Goal: Task Accomplishment & Management: Use online tool/utility

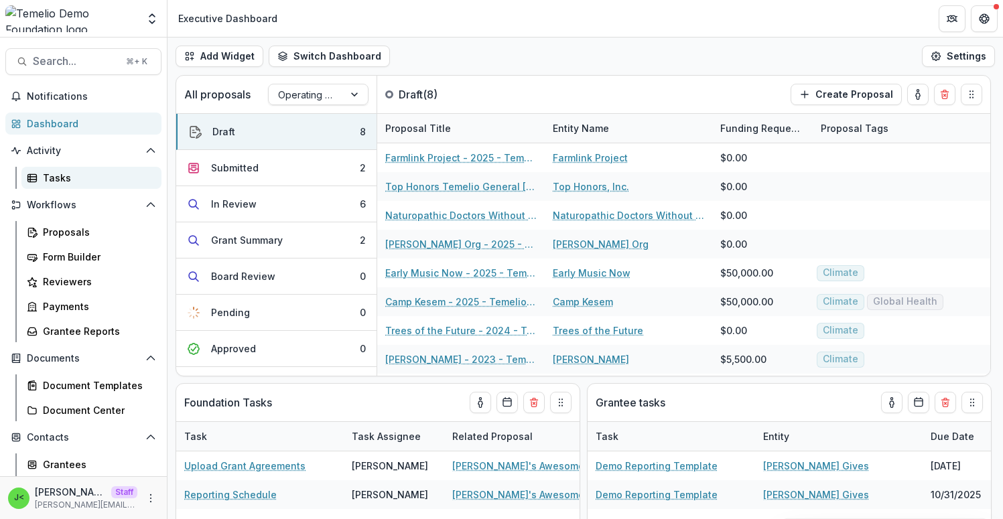
click at [87, 180] on div "Tasks" at bounding box center [97, 178] width 108 height 14
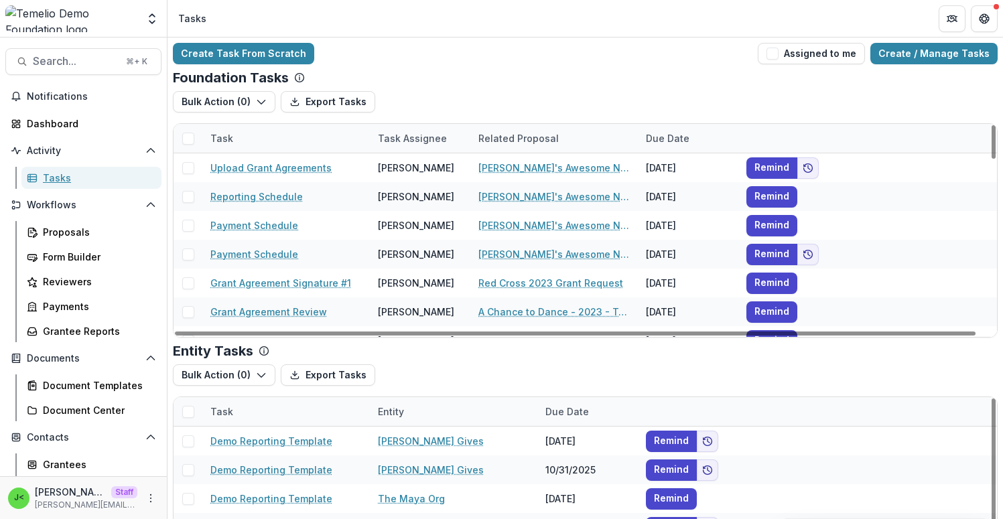
scroll to position [104, 0]
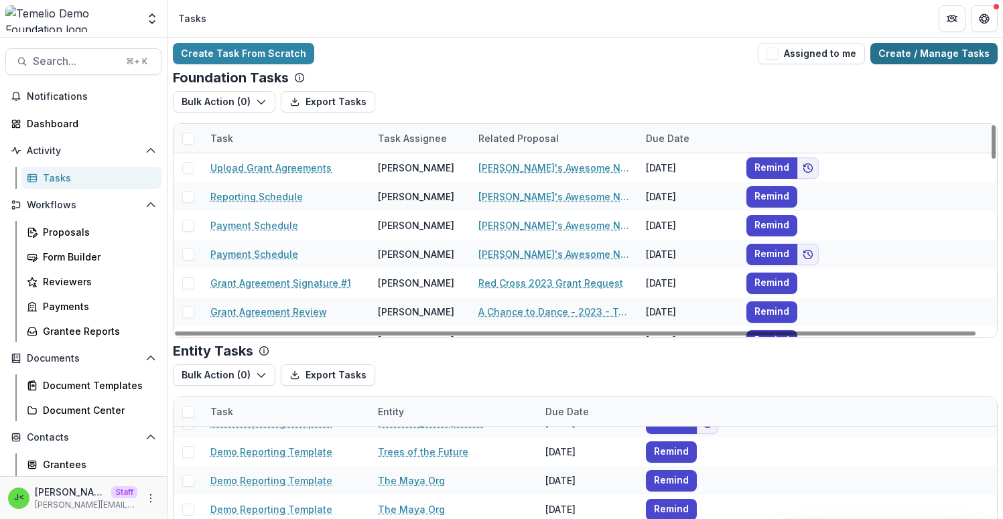
click at [928, 51] on link "Create / Manage Tasks" at bounding box center [933, 53] width 127 height 21
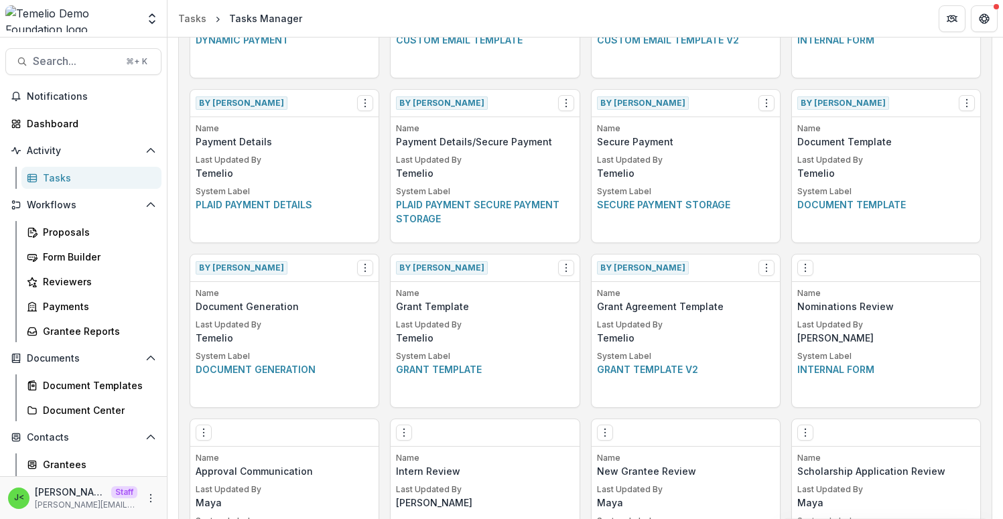
scroll to position [669, 0]
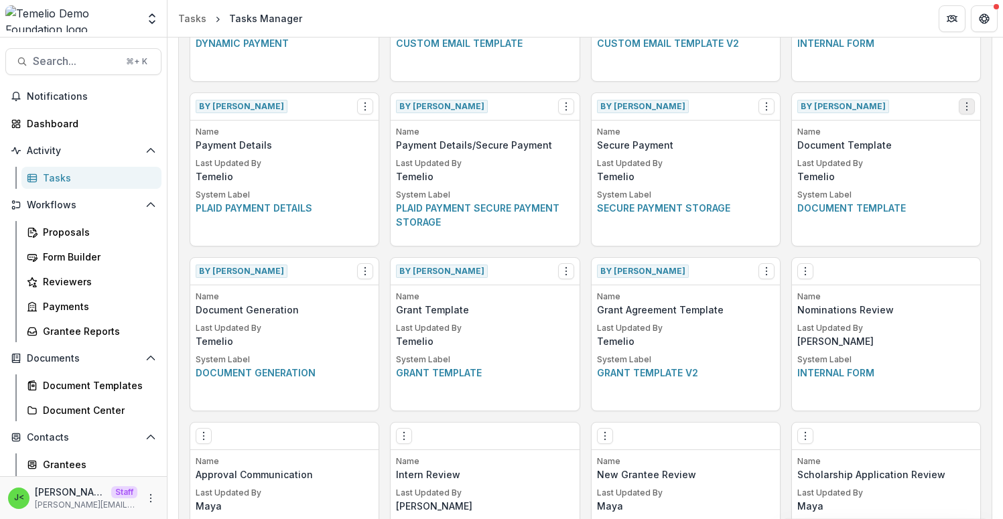
click at [961, 102] on icon "Options" at bounding box center [966, 106] width 11 height 11
click at [887, 136] on link "View" at bounding box center [885, 134] width 164 height 22
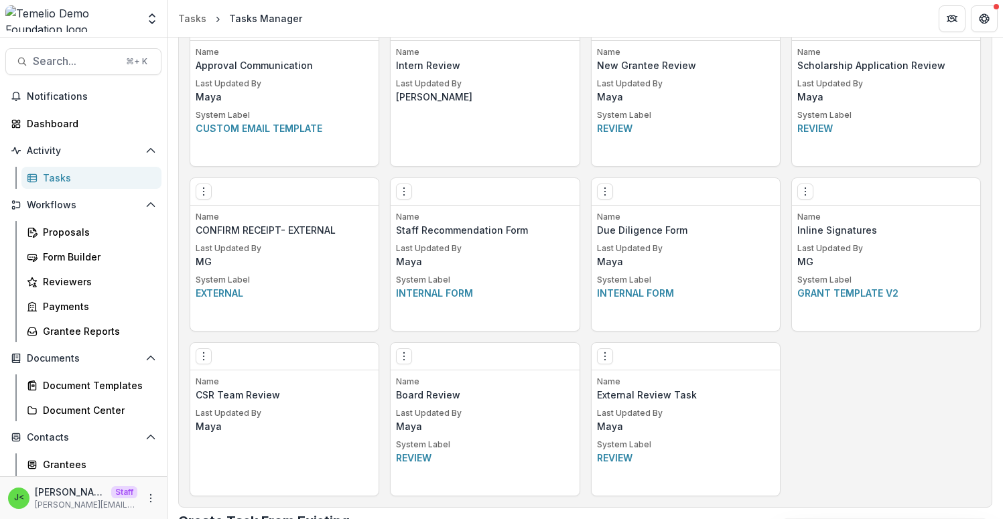
scroll to position [1077, 0]
click at [146, 29] on button "Open entity switcher" at bounding box center [152, 18] width 19 height 27
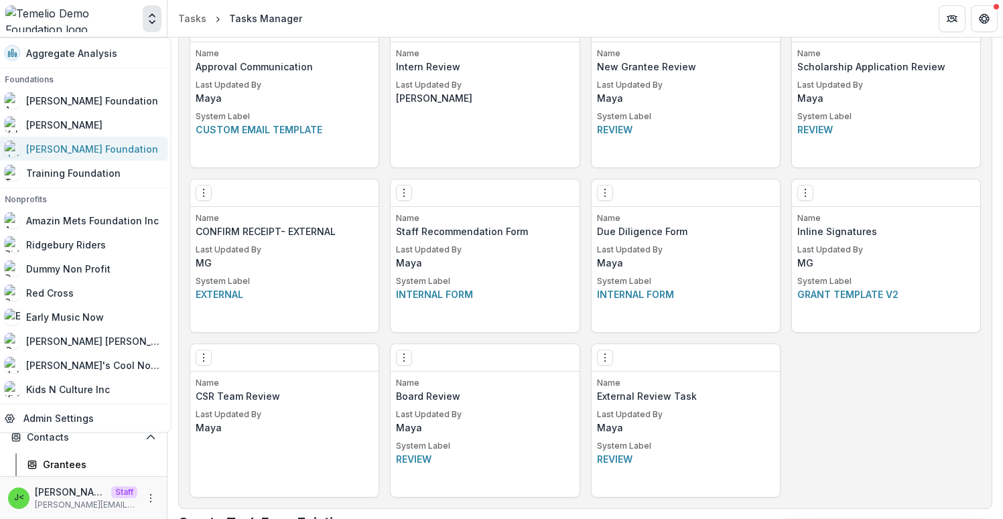
click at [102, 144] on div "[PERSON_NAME] Foundation" at bounding box center [92, 149] width 132 height 14
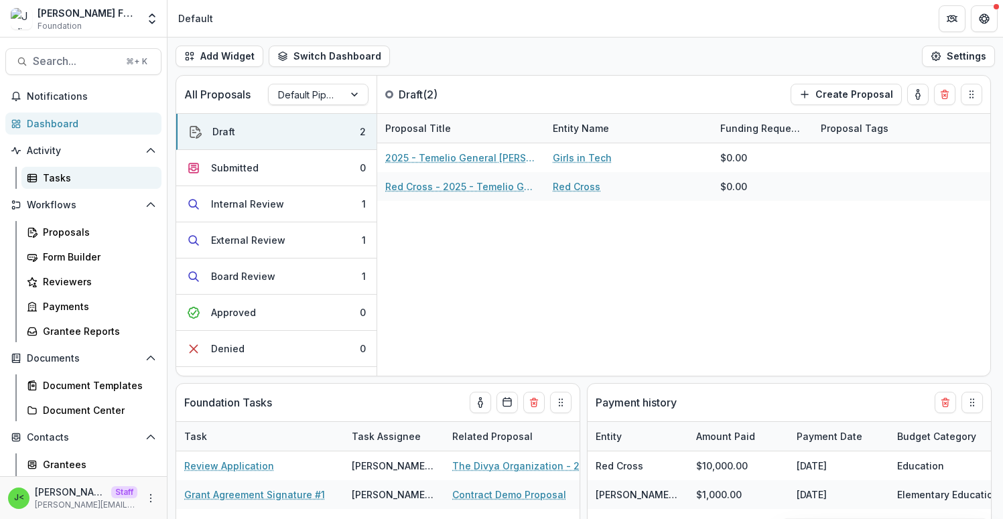
click at [93, 177] on div "Tasks" at bounding box center [97, 178] width 108 height 14
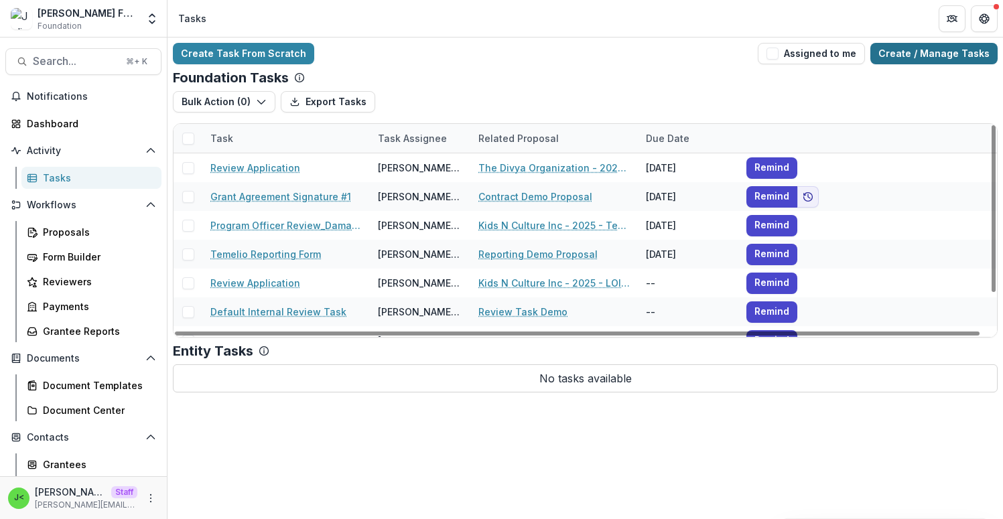
click at [940, 62] on link "Create / Manage Tasks" at bounding box center [933, 53] width 127 height 21
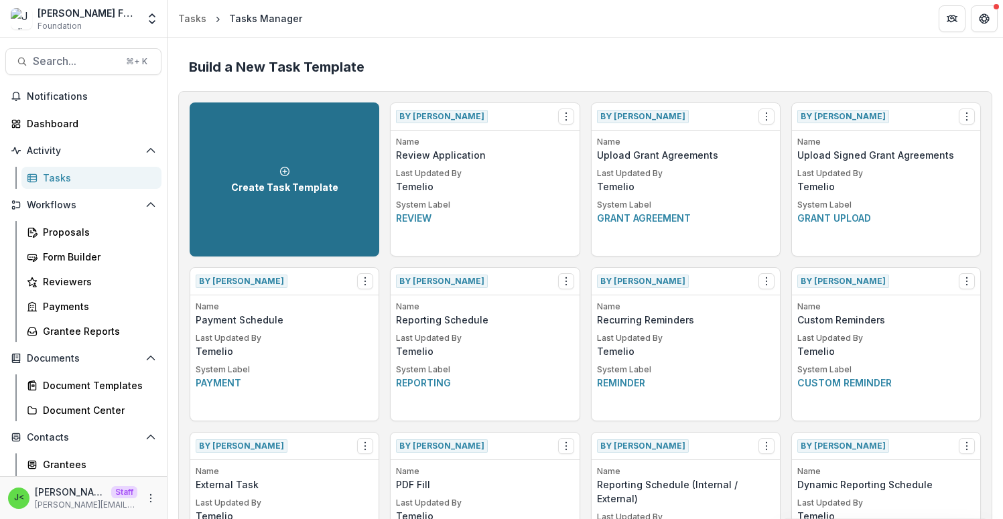
click at [307, 212] on link "Create Task Template" at bounding box center [285, 179] width 190 height 154
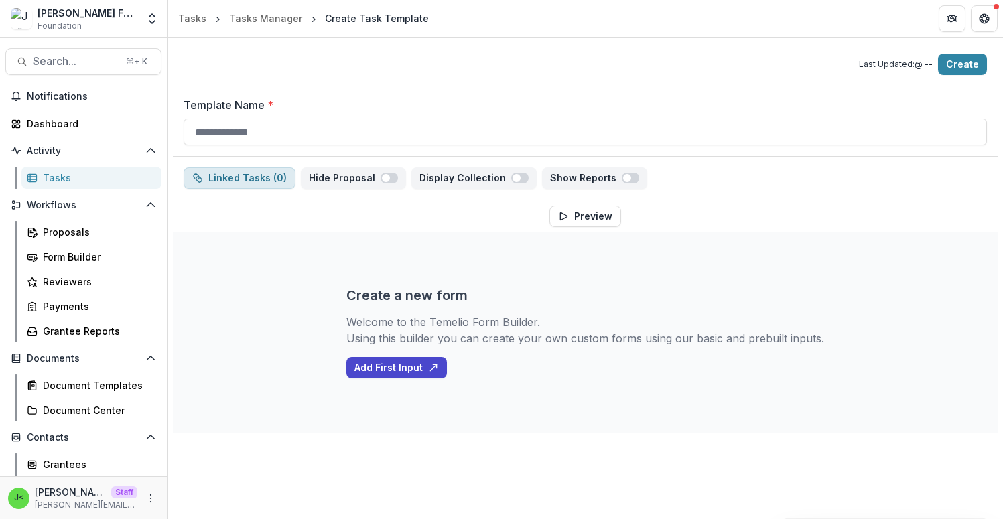
click at [253, 171] on button "Linked Tasks ( 0 )" at bounding box center [240, 177] width 112 height 21
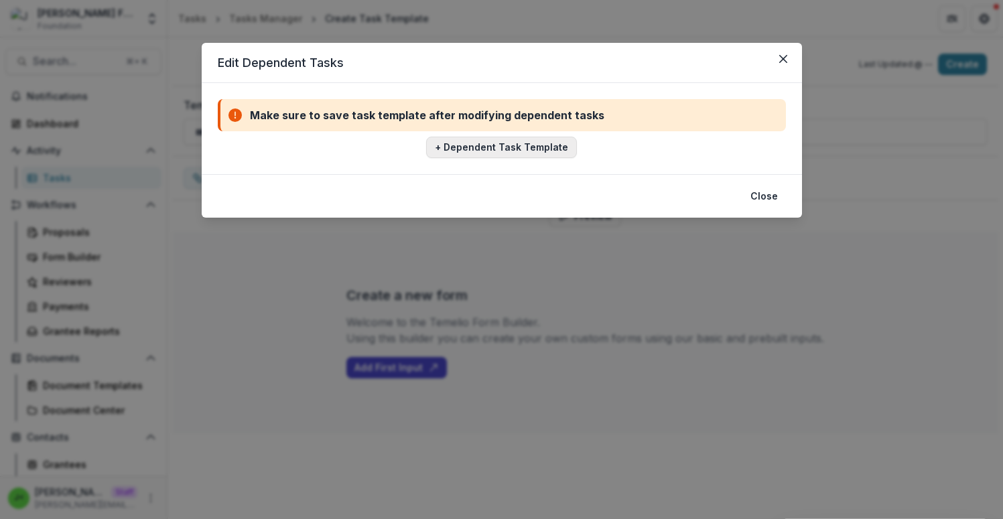
click at [490, 145] on button "+ Dependent Task Template" at bounding box center [501, 147] width 151 height 21
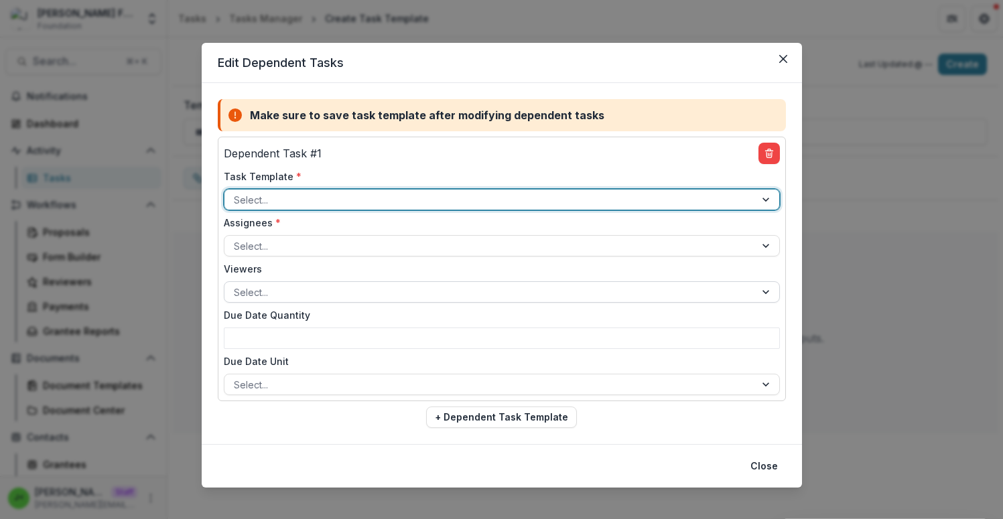
scroll to position [11, 0]
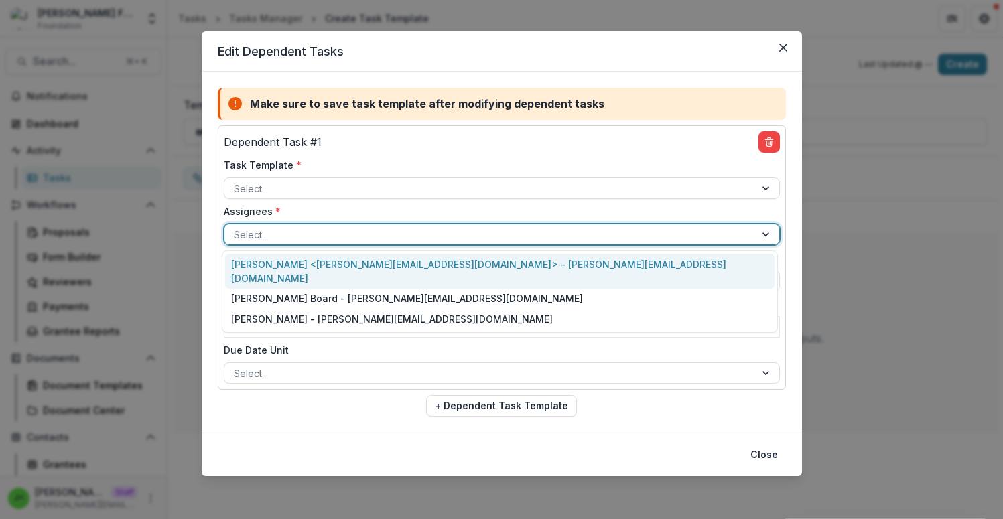
click at [433, 236] on div at bounding box center [490, 234] width 512 height 17
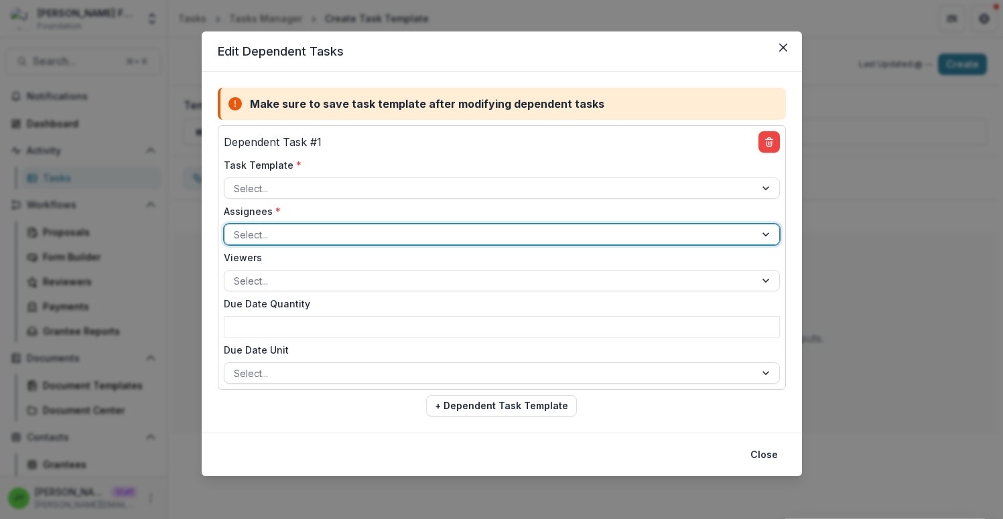
click at [433, 236] on div at bounding box center [490, 234] width 512 height 17
click at [784, 46] on button "Close" at bounding box center [782, 47] width 21 height 21
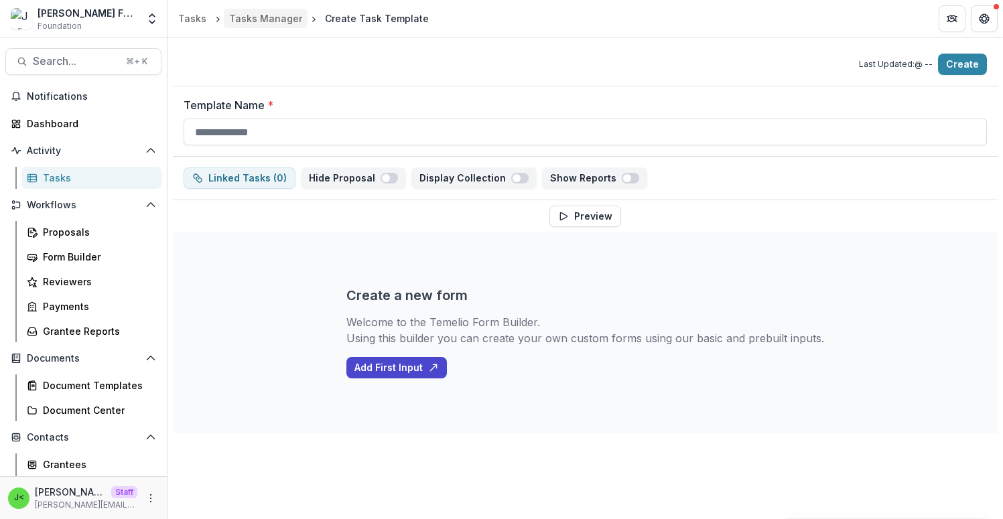
click at [267, 18] on div "Tasks Manager" at bounding box center [265, 18] width 73 height 14
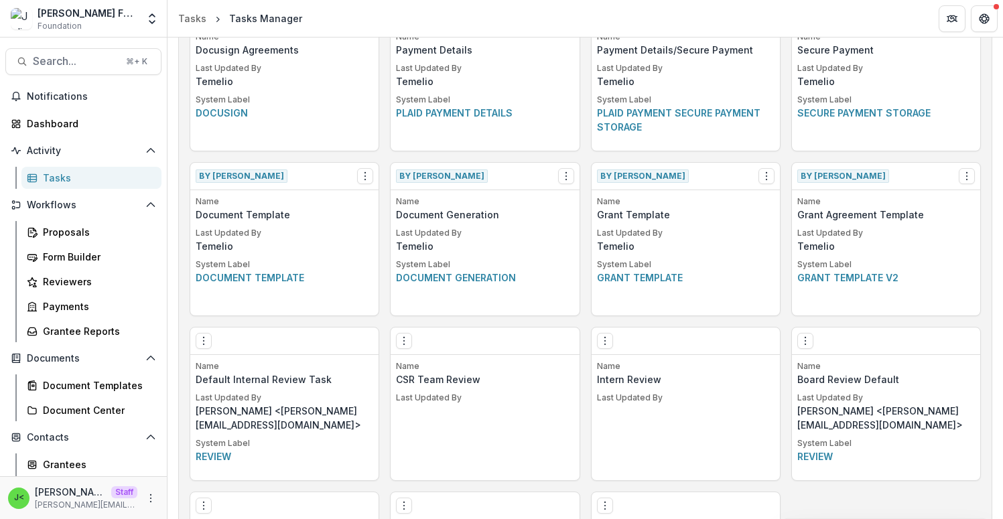
scroll to position [1101, 0]
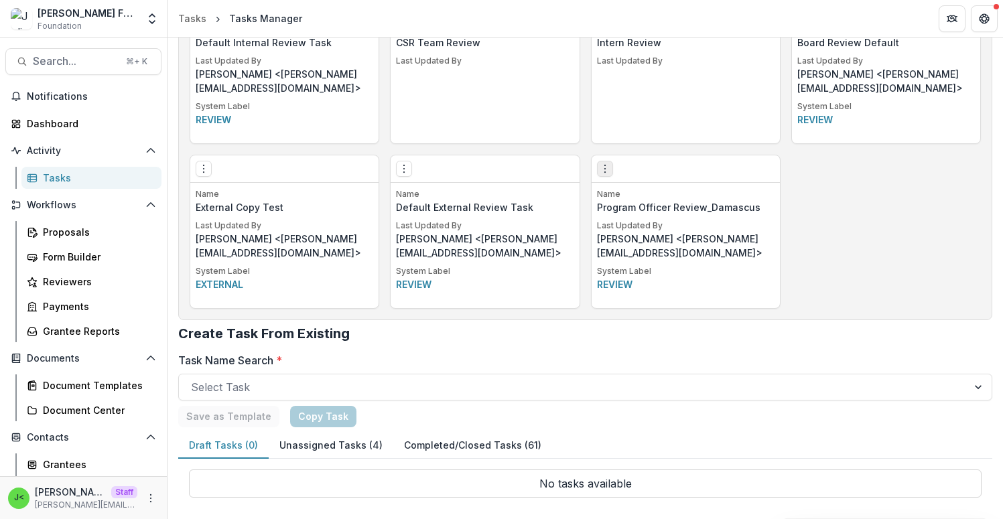
click at [606, 172] on icon "Options" at bounding box center [605, 168] width 11 height 11
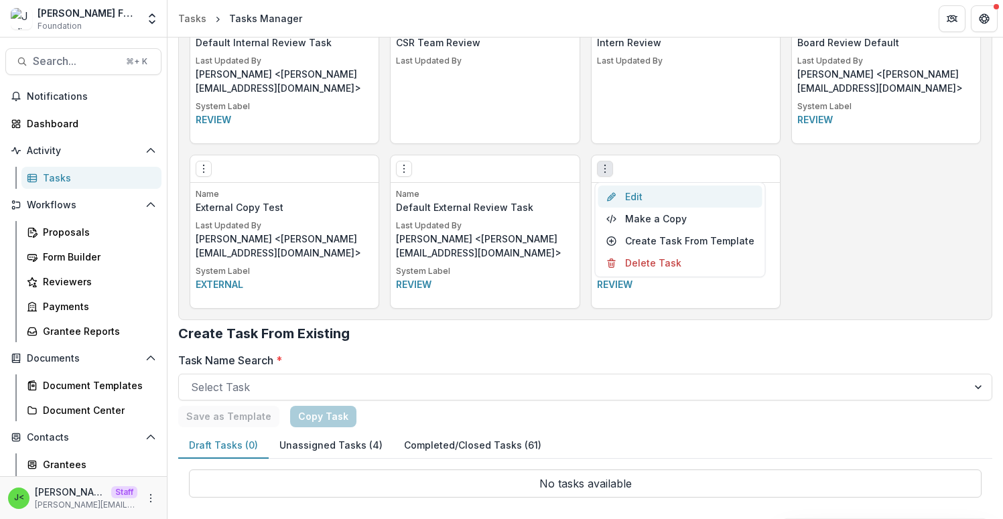
click at [639, 196] on link "Edit" at bounding box center [680, 197] width 164 height 22
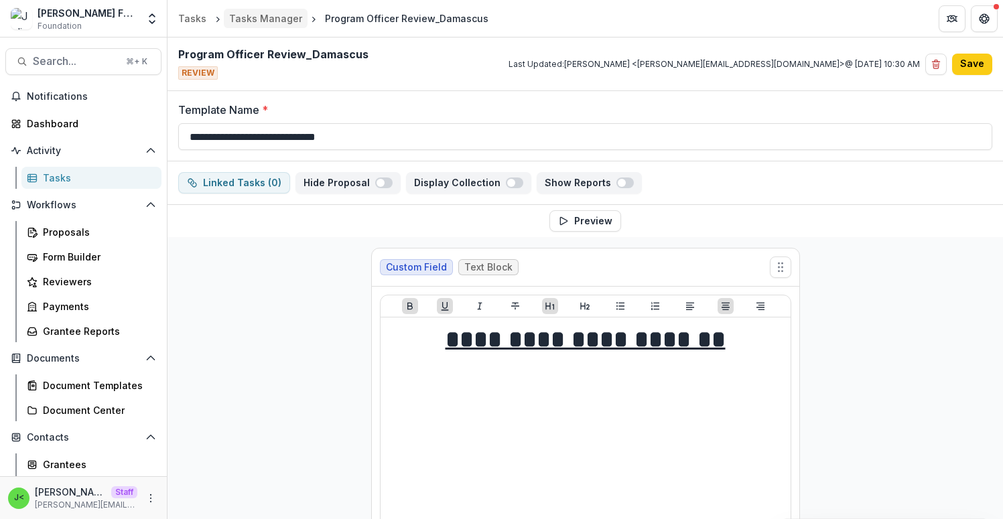
click at [257, 19] on div "Tasks Manager" at bounding box center [265, 18] width 73 height 14
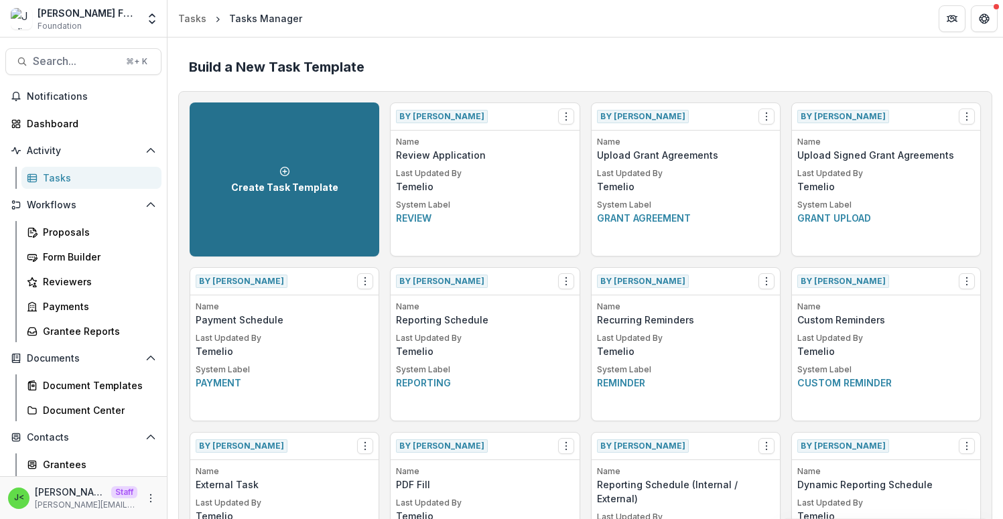
click at [285, 153] on link "Create Task Template" at bounding box center [285, 179] width 190 height 154
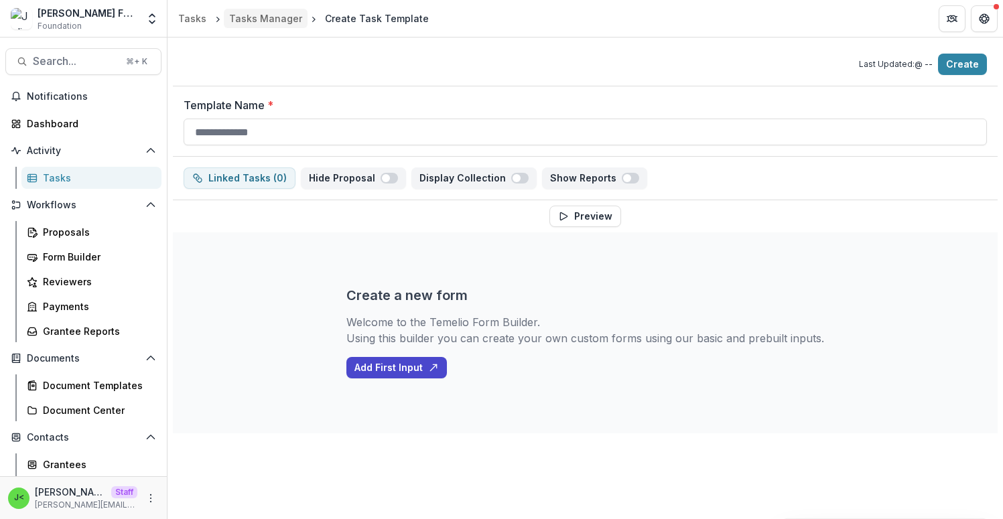
click at [265, 21] on div "Tasks Manager" at bounding box center [265, 18] width 73 height 14
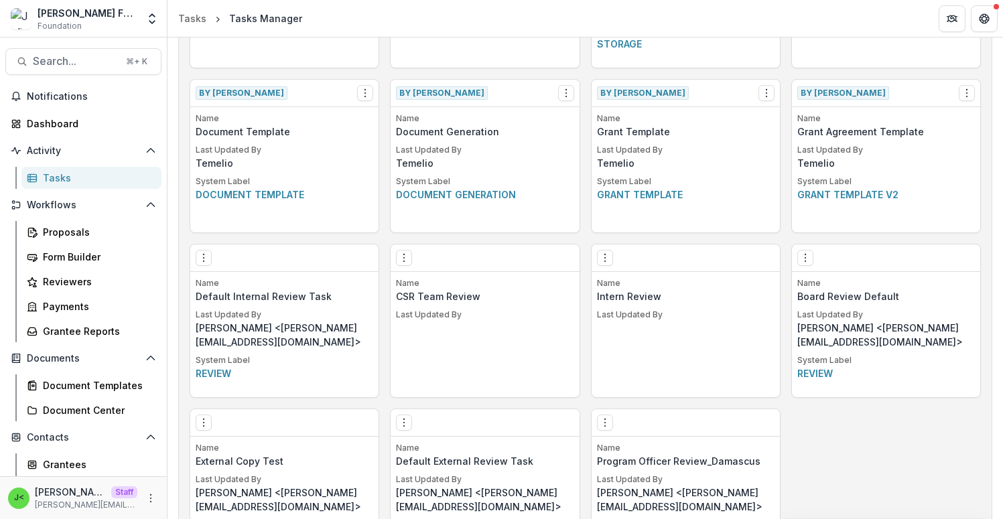
scroll to position [846, 0]
click at [802, 261] on icon "Options" at bounding box center [805, 259] width 11 height 11
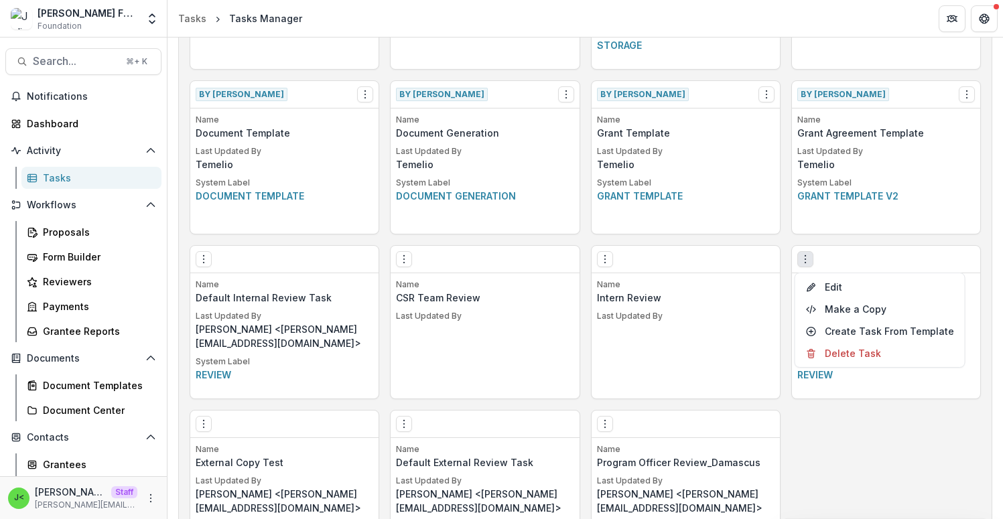
click at [803, 261] on icon "Options" at bounding box center [805, 259] width 11 height 11
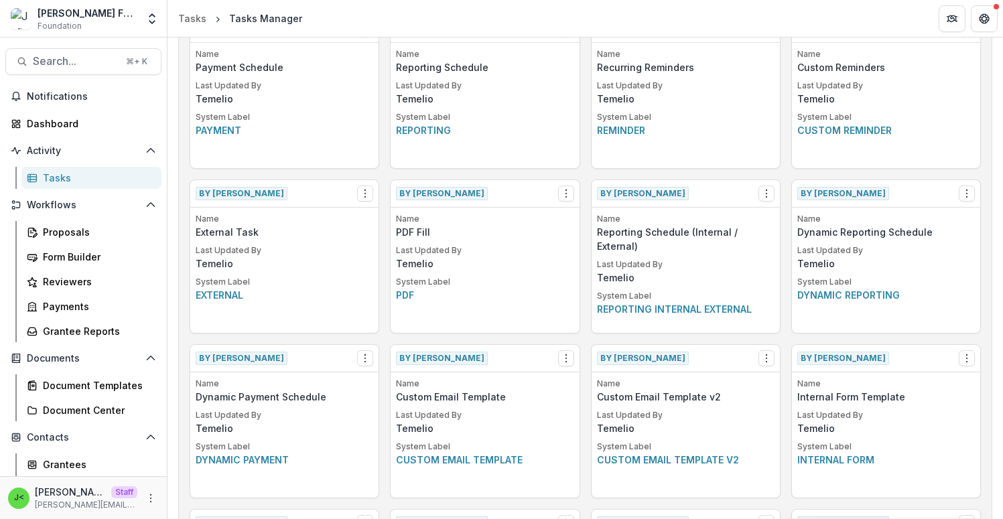
scroll to position [239, 0]
